Goal: Information Seeking & Learning: Learn about a topic

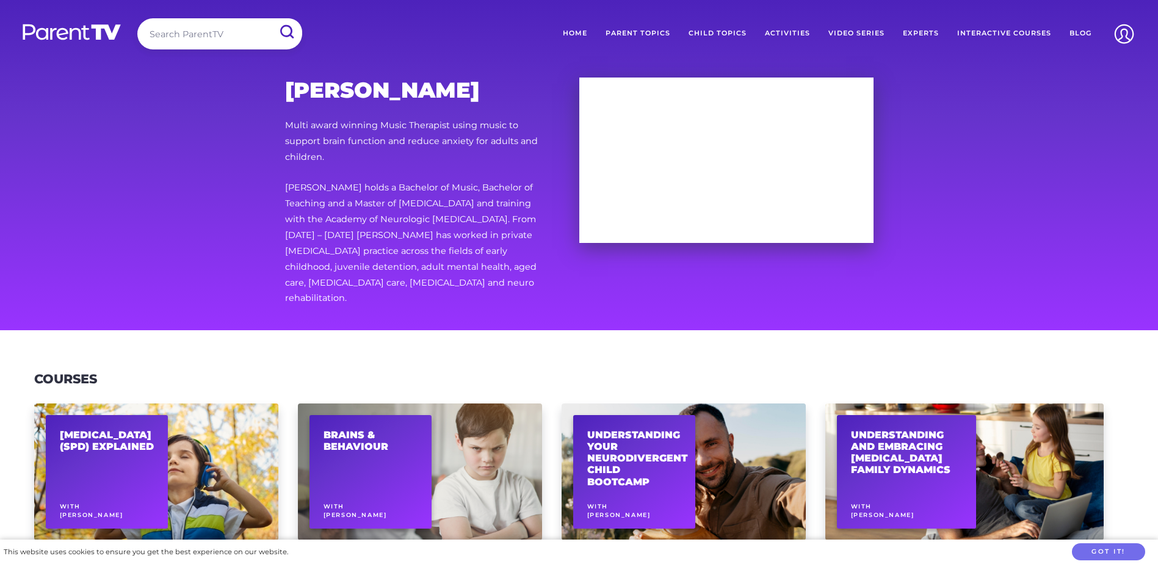
scroll to position [305, 0]
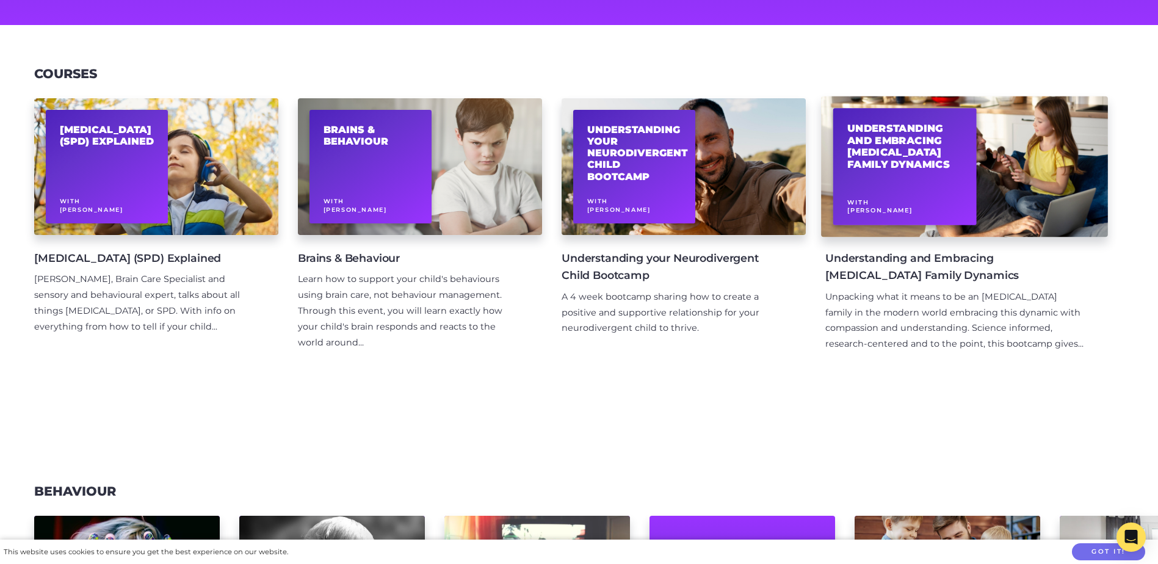
click at [887, 151] on h2 "Understanding and Embracing [MEDICAL_DATA] Family Dynamics" at bounding box center [904, 147] width 115 height 48
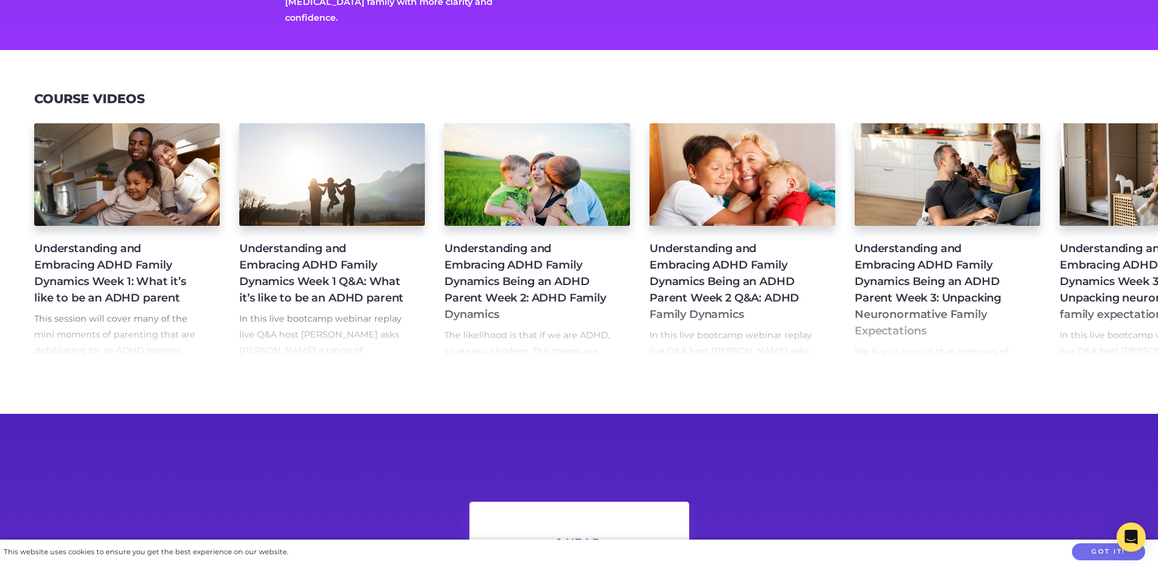
scroll to position [366, 0]
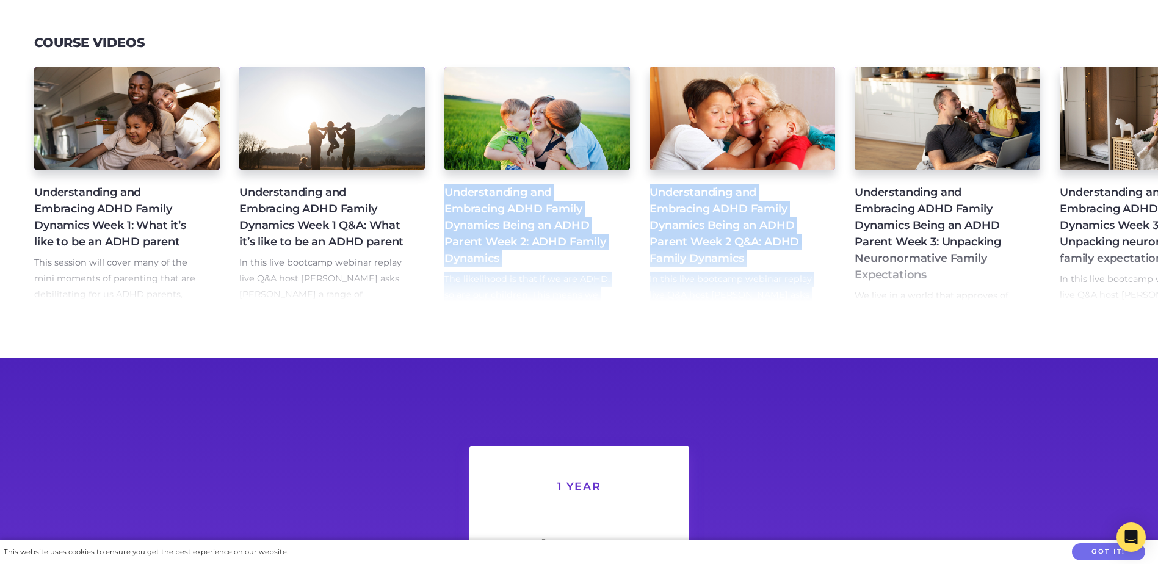
drag, startPoint x: 377, startPoint y: 305, endPoint x: 683, endPoint y: 336, distance: 308.1
click at [683, 336] on section "Course Videos Understanding and Embracing ADHD Family Dynamics Week 1: What it’…" at bounding box center [579, 176] width 1158 height 364
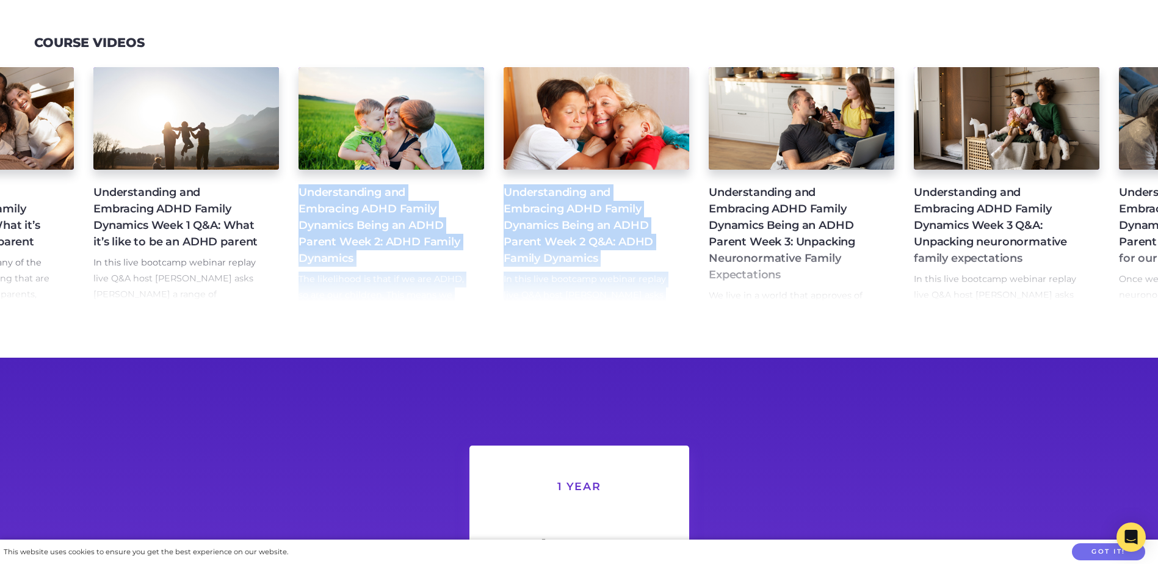
scroll to position [0, 0]
